Goal: Task Accomplishment & Management: Complete application form

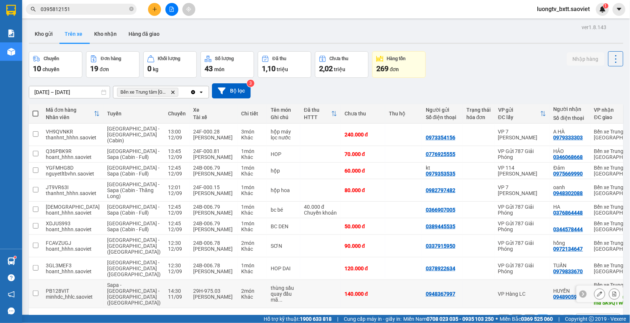
scroll to position [40, 0]
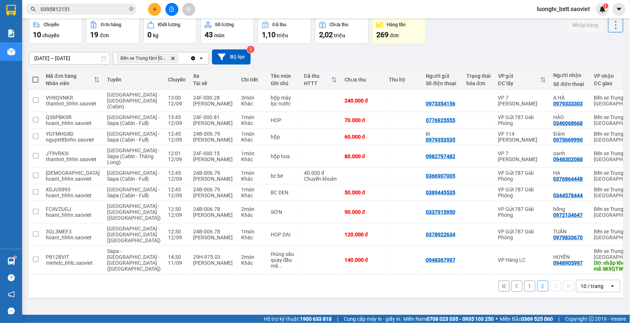
click at [524, 292] on button "1" at bounding box center [529, 286] width 11 height 11
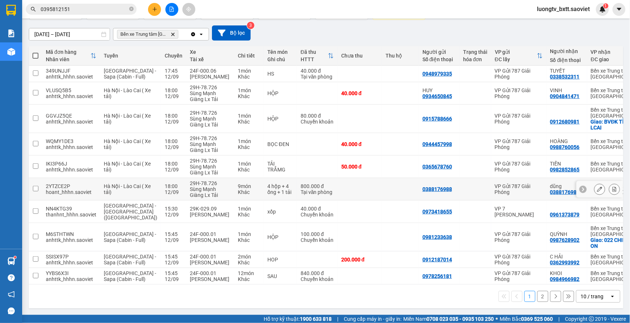
scroll to position [75, 0]
click at [131, 9] on icon "close-circle" at bounding box center [131, 9] width 4 height 4
click at [168, 5] on button at bounding box center [171, 9] width 13 height 13
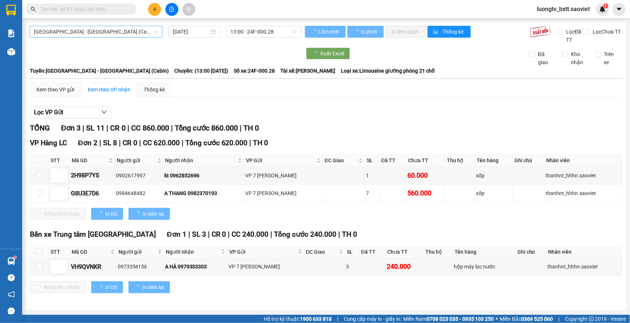
click at [123, 33] on span "[GEOGRAPHIC_DATA] - [GEOGRAPHIC_DATA] (Cabin)" at bounding box center [96, 31] width 124 height 11
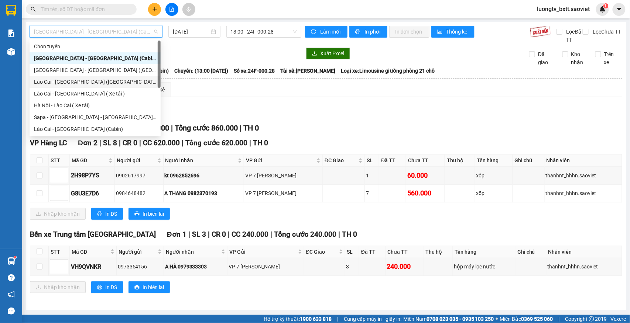
click at [91, 79] on div "Lào Cai - [GEOGRAPHIC_DATA] ([GEOGRAPHIC_DATA])" at bounding box center [95, 82] width 122 height 8
type input "[DATE]"
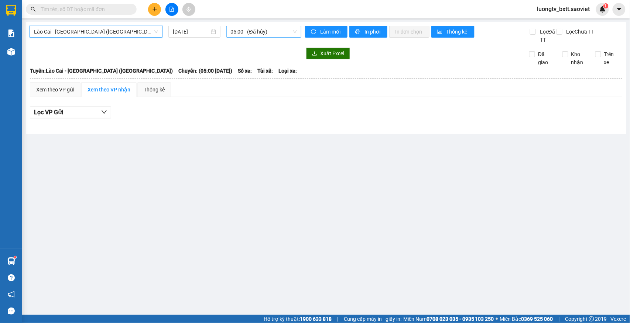
click at [276, 30] on span "05:00 - (Đã hủy)" at bounding box center [264, 31] width 66 height 11
type input "77809"
click at [105, 29] on span "Lào Cai - [GEOGRAPHIC_DATA] ([GEOGRAPHIC_DATA])" at bounding box center [96, 31] width 124 height 11
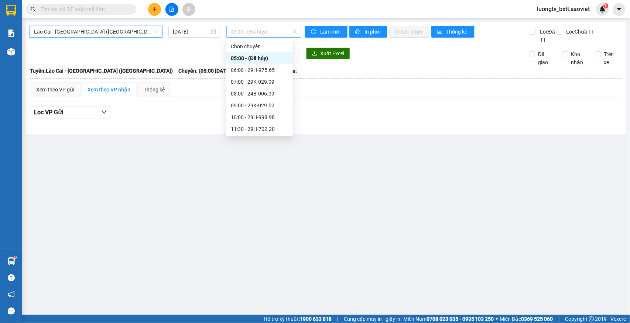
click at [265, 33] on span "05:00 - (Đã hủy)" at bounding box center [264, 31] width 66 height 11
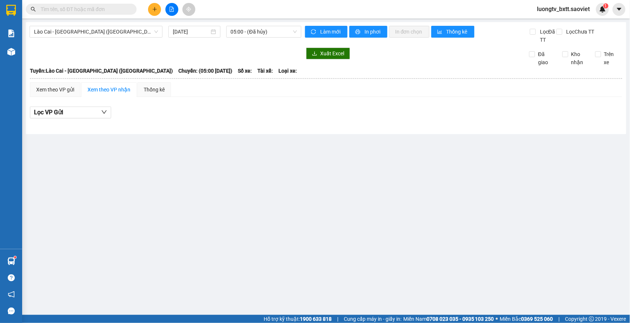
click at [185, 53] on div at bounding box center [166, 54] width 272 height 12
click at [112, 24] on div "[GEOGRAPHIC_DATA] - [GEOGRAPHIC_DATA] ([GEOGRAPHIC_DATA]) [DATE] 05:00 - (Đã hủ…" at bounding box center [326, 78] width 600 height 112
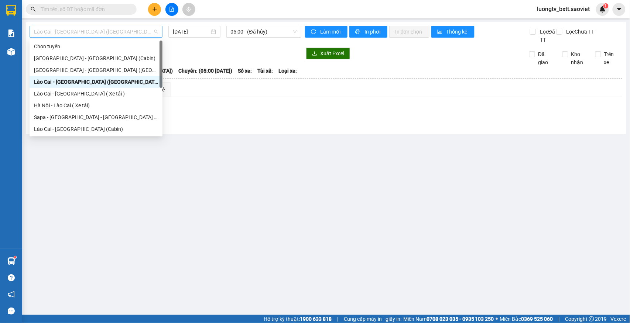
click at [114, 30] on span "Lào Cai - [GEOGRAPHIC_DATA] ([GEOGRAPHIC_DATA])" at bounding box center [96, 31] width 124 height 11
click at [93, 116] on div "Sapa - [GEOGRAPHIC_DATA] - [GEOGRAPHIC_DATA] ([GEOGRAPHIC_DATA])" at bounding box center [96, 117] width 124 height 8
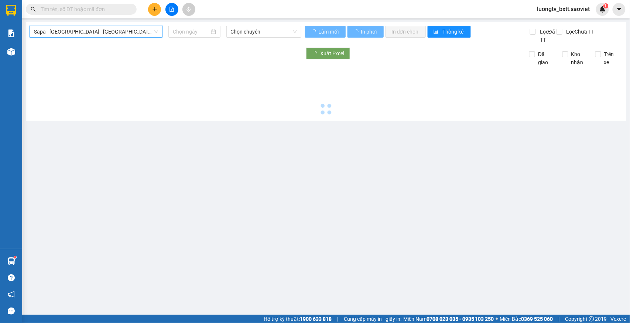
type input "[DATE]"
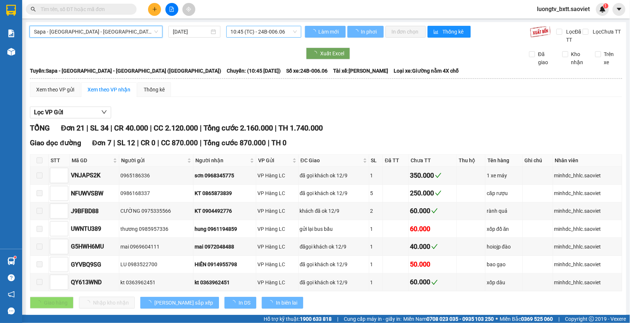
click at [256, 30] on span "10:45 (TC) - 24B-006.06" at bounding box center [264, 31] width 66 height 11
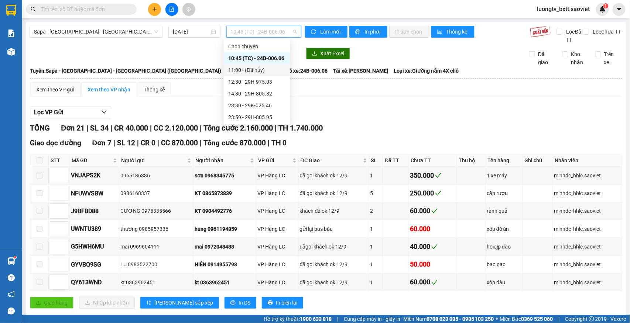
click at [189, 58] on div at bounding box center [166, 54] width 272 height 12
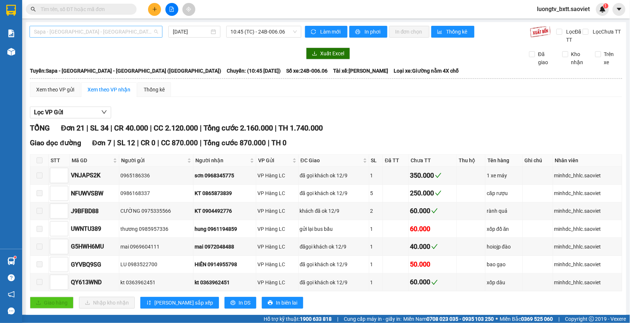
click at [116, 30] on span "Sapa - [GEOGRAPHIC_DATA] - [GEOGRAPHIC_DATA] ([GEOGRAPHIC_DATA])" at bounding box center [96, 31] width 124 height 11
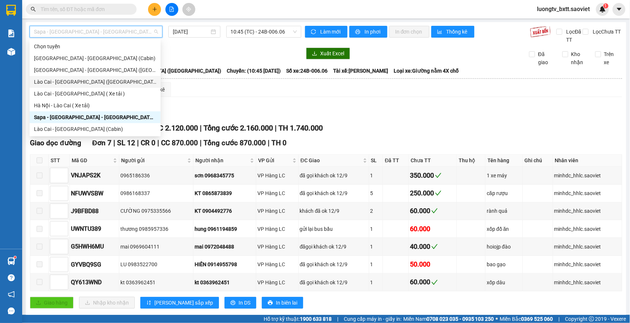
click at [87, 78] on div "Lào Cai - [GEOGRAPHIC_DATA] ([GEOGRAPHIC_DATA])" at bounding box center [95, 82] width 122 height 8
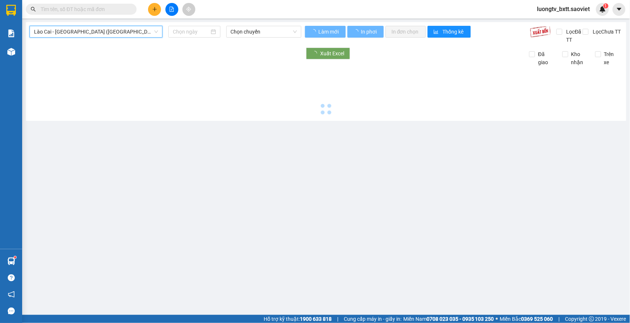
type input "[DATE]"
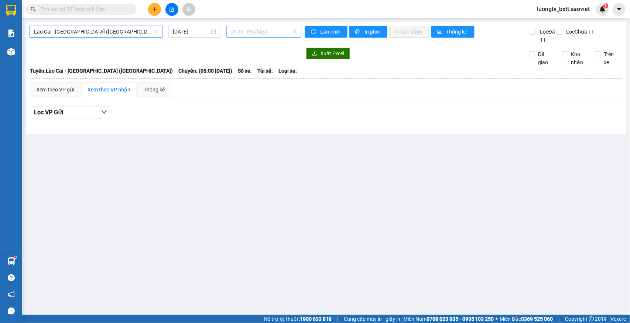
click at [245, 27] on span "05:00 - (Đã hủy)" at bounding box center [264, 31] width 66 height 11
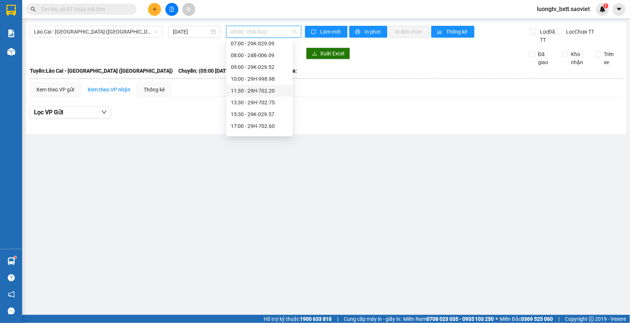
scroll to position [10, 0]
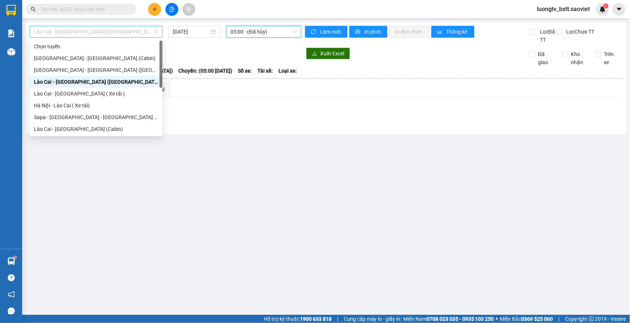
click at [116, 32] on span "Lào Cai - [GEOGRAPHIC_DATA] ([GEOGRAPHIC_DATA])" at bounding box center [96, 31] width 124 height 11
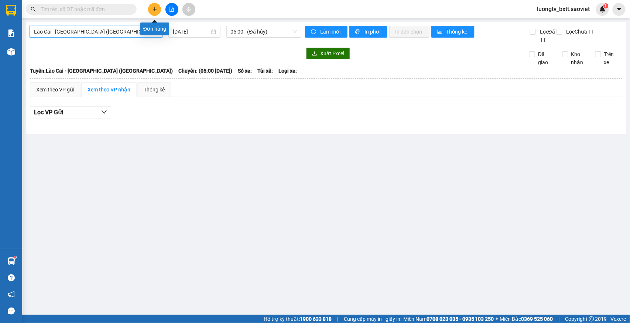
click at [156, 11] on icon "plus" at bounding box center [154, 9] width 5 height 5
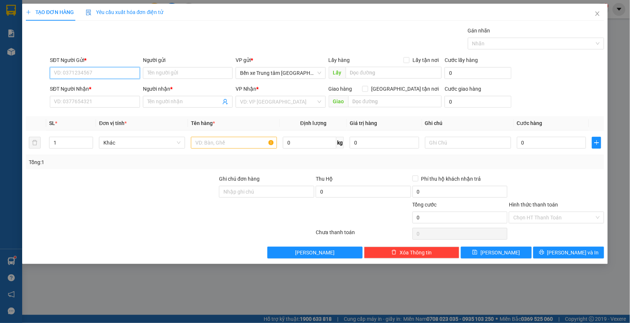
click at [122, 72] on input "SĐT Người Gửi *" at bounding box center [95, 73] width 90 height 12
click at [80, 87] on div "0388883477 - Luật" at bounding box center [94, 88] width 81 height 8
type input "0388883477"
type input "Luật"
type input "0903201969"
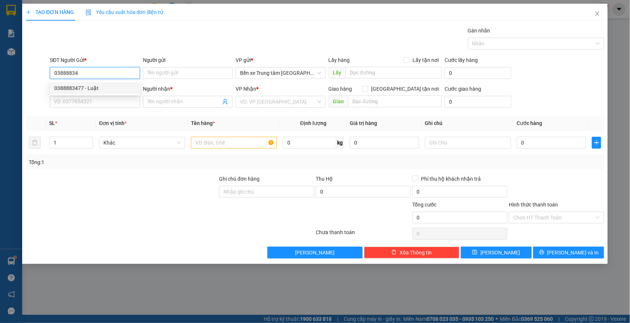
type input "A HIẾU"
type input "0388883477"
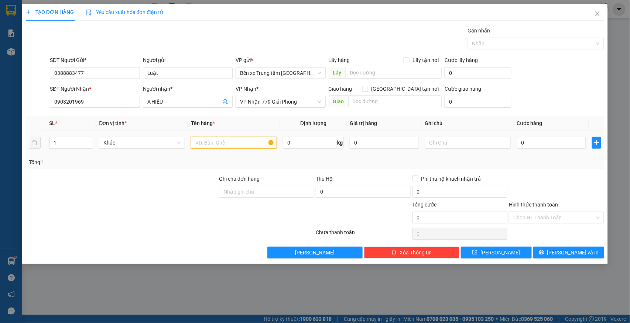
click at [203, 144] on input "text" at bounding box center [234, 143] width 86 height 12
type input "O"
type input "Ọ"
type input "BỌC TẢI"
click at [537, 145] on input "0" at bounding box center [551, 143] width 69 height 12
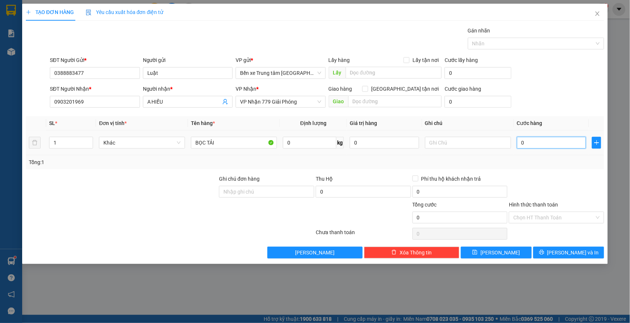
type input "6"
type input "60"
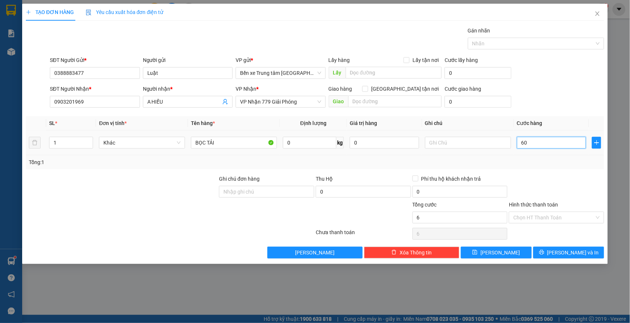
type input "60"
click at [563, 254] on span "[PERSON_NAME] và In" at bounding box center [573, 253] width 52 height 8
type input "60.000"
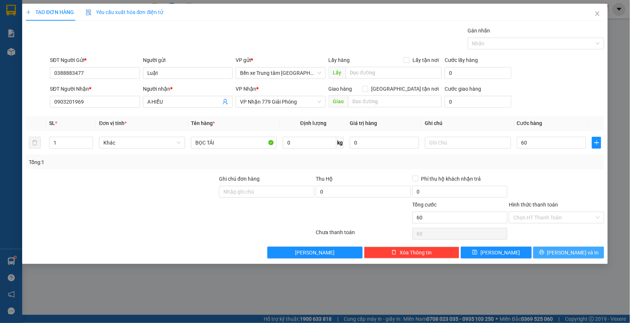
type input "60.000"
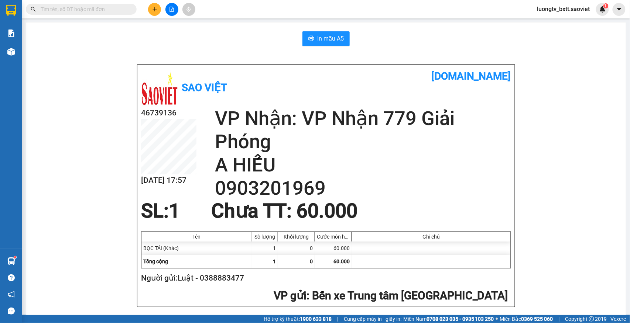
click at [210, 45] on div "In mẫu A5" at bounding box center [326, 38] width 582 height 15
click at [207, 40] on div "In mẫu A5" at bounding box center [326, 38] width 582 height 15
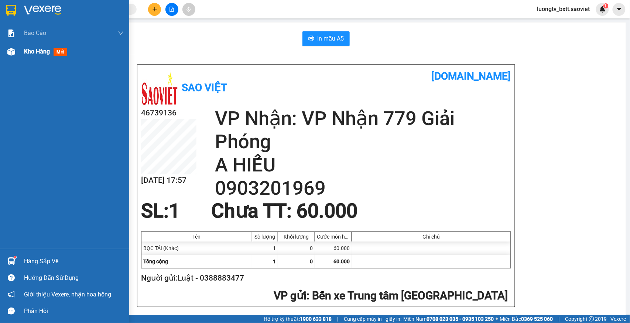
click at [35, 53] on span "Kho hàng" at bounding box center [37, 51] width 26 height 7
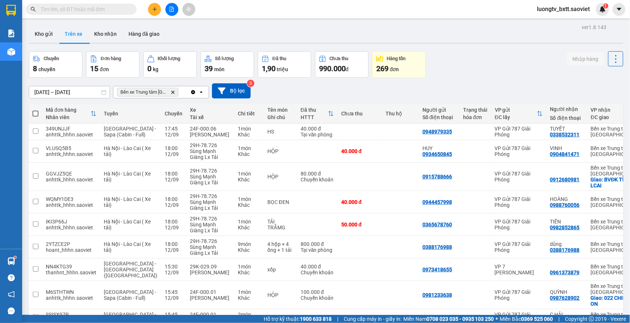
scroll to position [75, 0]
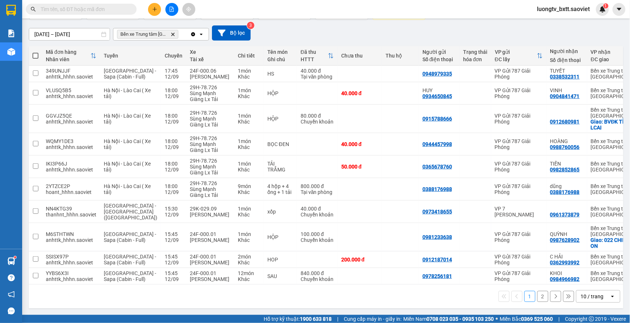
click at [537, 297] on button "2" at bounding box center [542, 296] width 11 height 11
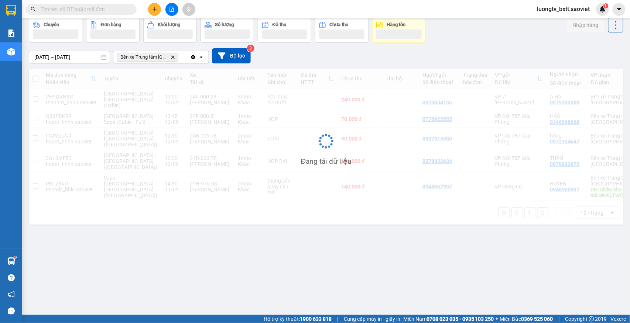
scroll to position [34, 0]
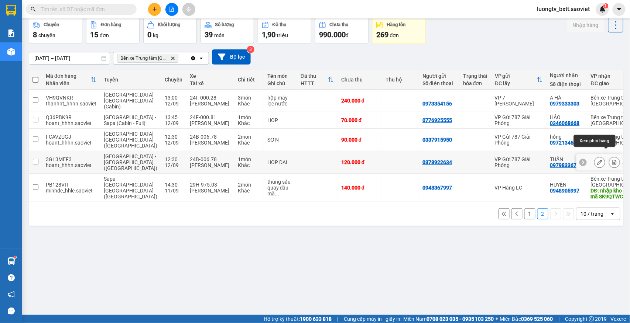
click at [612, 160] on icon at bounding box center [614, 162] width 4 height 5
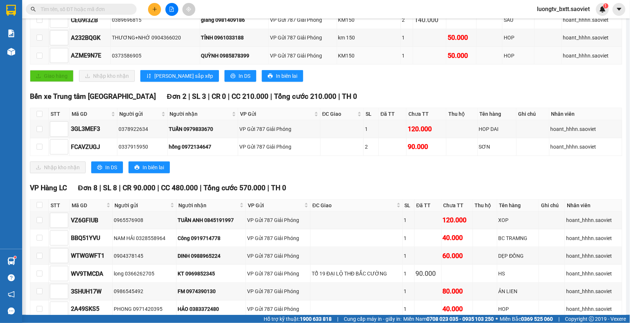
scroll to position [158, 0]
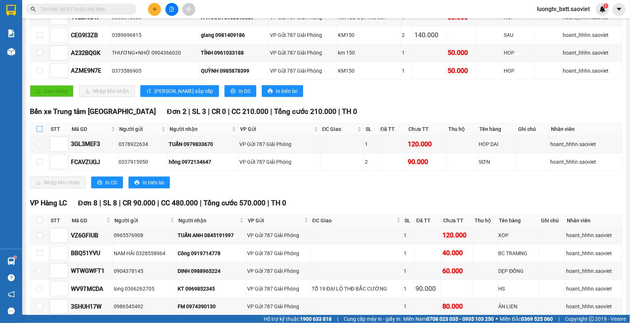
click at [41, 129] on input "checkbox" at bounding box center [40, 129] width 6 height 6
checkbox input "true"
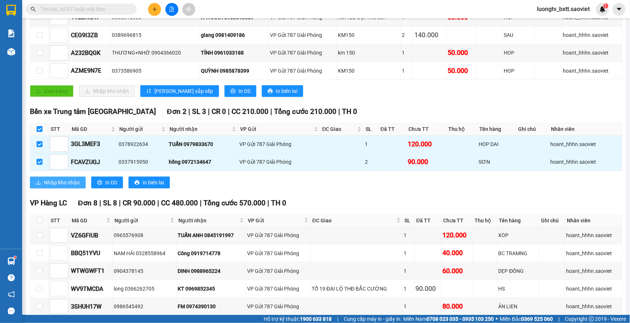
click at [56, 181] on button "Nhập kho nhận" at bounding box center [58, 183] width 56 height 12
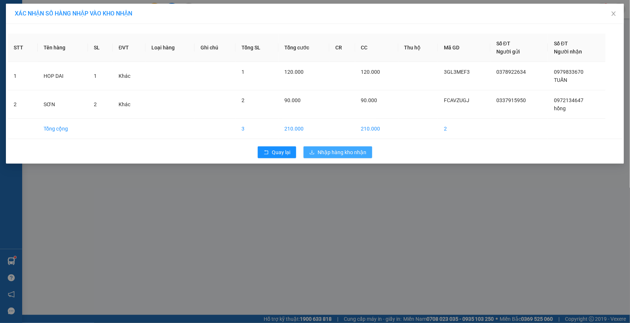
click at [314, 149] on button "Nhập hàng kho nhận" at bounding box center [337, 153] width 69 height 12
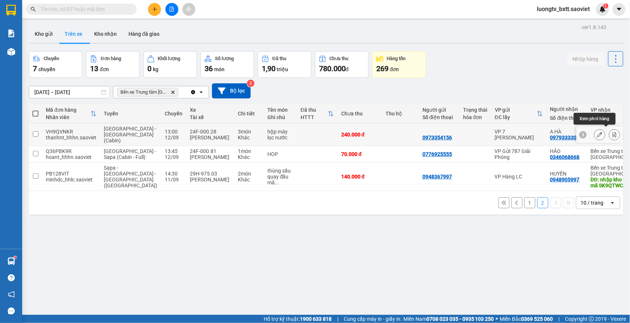
click at [612, 134] on icon at bounding box center [614, 134] width 5 height 5
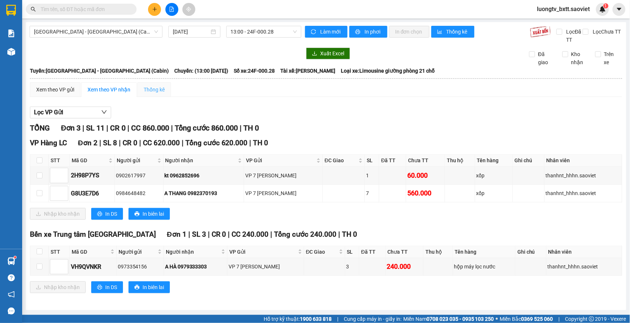
scroll to position [0, 0]
click at [40, 251] on input "checkbox" at bounding box center [40, 252] width 6 height 6
checkbox input "true"
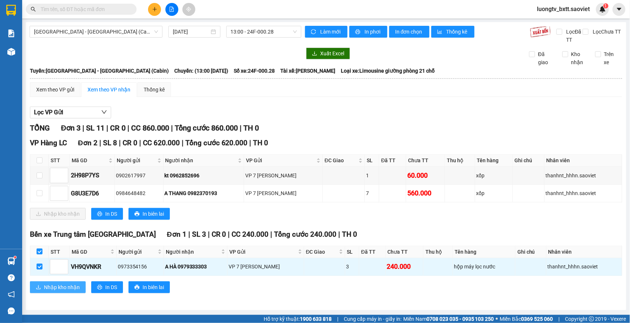
click at [56, 287] on span "Nhập kho nhận" at bounding box center [62, 287] width 36 height 8
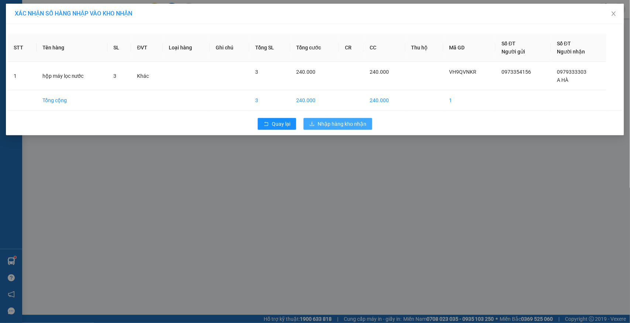
click at [345, 118] on button "Nhập hàng kho nhận" at bounding box center [337, 124] width 69 height 12
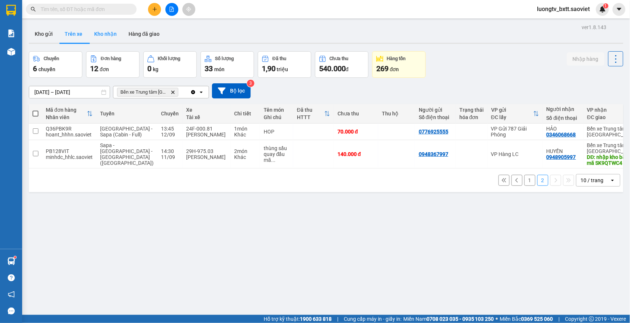
click at [104, 31] on button "Kho nhận" at bounding box center [105, 34] width 34 height 18
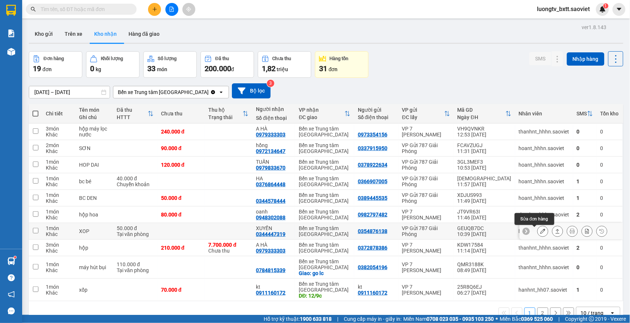
click at [540, 234] on icon at bounding box center [542, 231] width 5 height 5
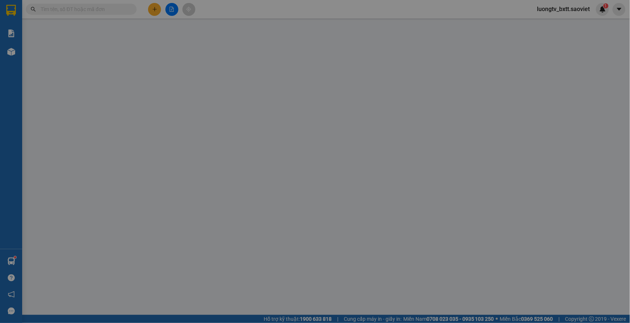
type input "0354876138"
type input "0344447319"
type input "XUYẾN"
type input "50.000"
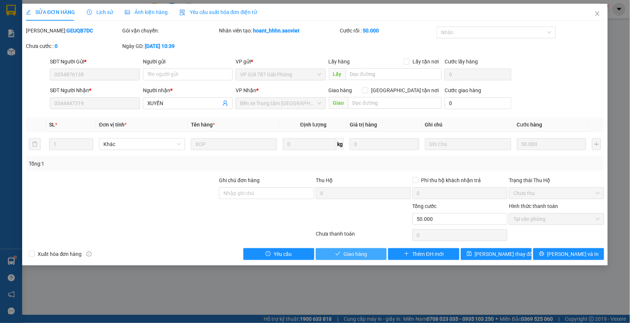
click at [374, 257] on button "Giao hàng" at bounding box center [351, 254] width 71 height 12
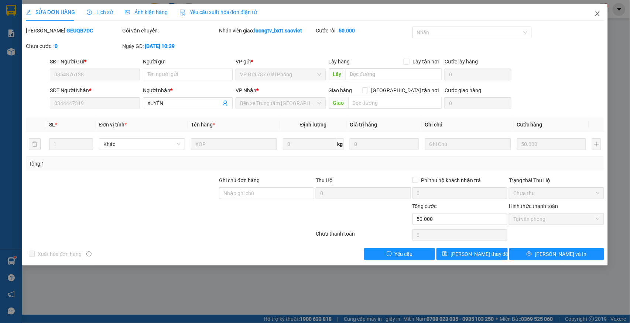
click at [597, 14] on icon "close" at bounding box center [597, 13] width 4 height 4
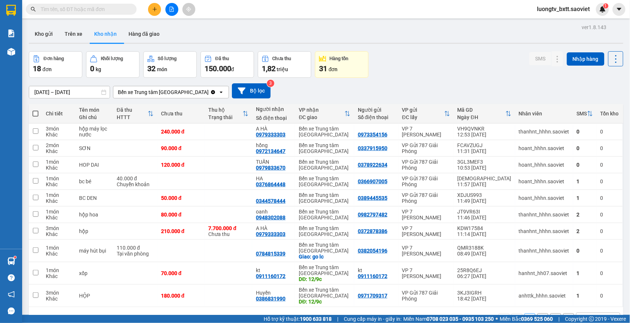
click at [468, 81] on div "[DATE] – [DATE] Press the down arrow key to interact with the calendar and sele…" at bounding box center [326, 91] width 594 height 26
click at [64, 27] on button "Trên xe" at bounding box center [74, 34] width 30 height 18
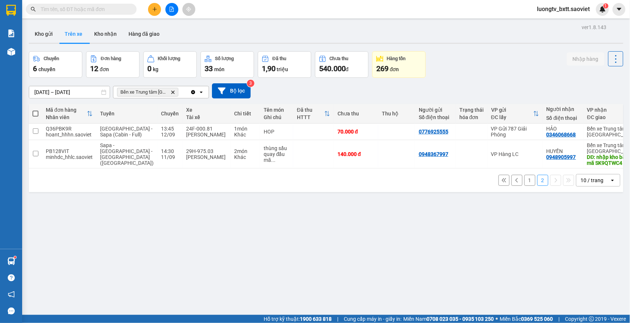
click at [524, 186] on button "1" at bounding box center [529, 180] width 11 height 11
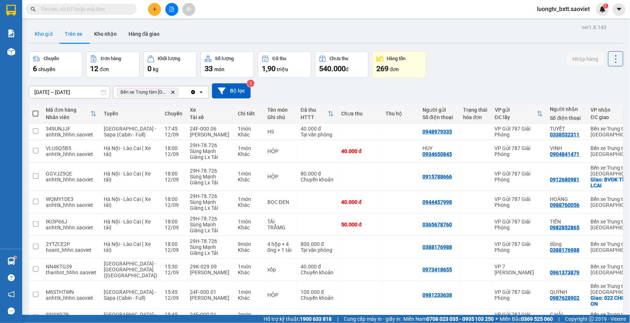
click at [51, 32] on button "Kho gửi" at bounding box center [44, 34] width 30 height 18
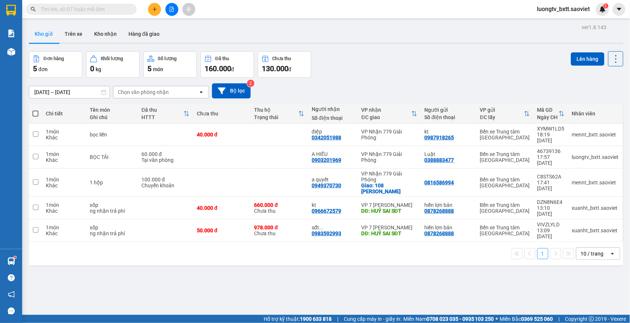
click at [110, 6] on input "text" at bounding box center [84, 9] width 87 height 8
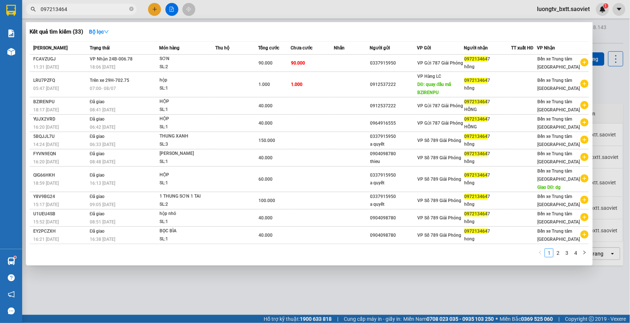
type input "097213464"
click at [133, 10] on icon "close-circle" at bounding box center [131, 9] width 4 height 4
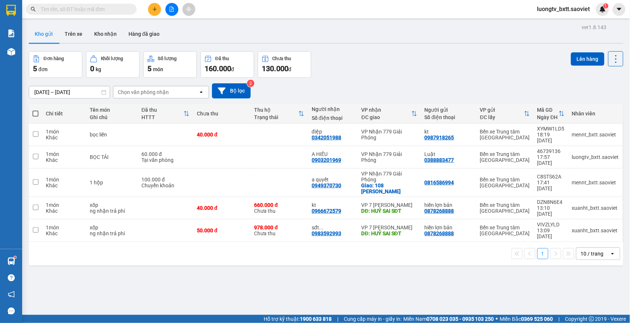
click at [468, 52] on div "Đơn hàng 5 đơn Khối lượng 0 kg Số lượng 5 món Đã thu 160.000 đ Chưa thu 130.000…" at bounding box center [326, 64] width 594 height 27
